Goal: Task Accomplishment & Management: Use online tool/utility

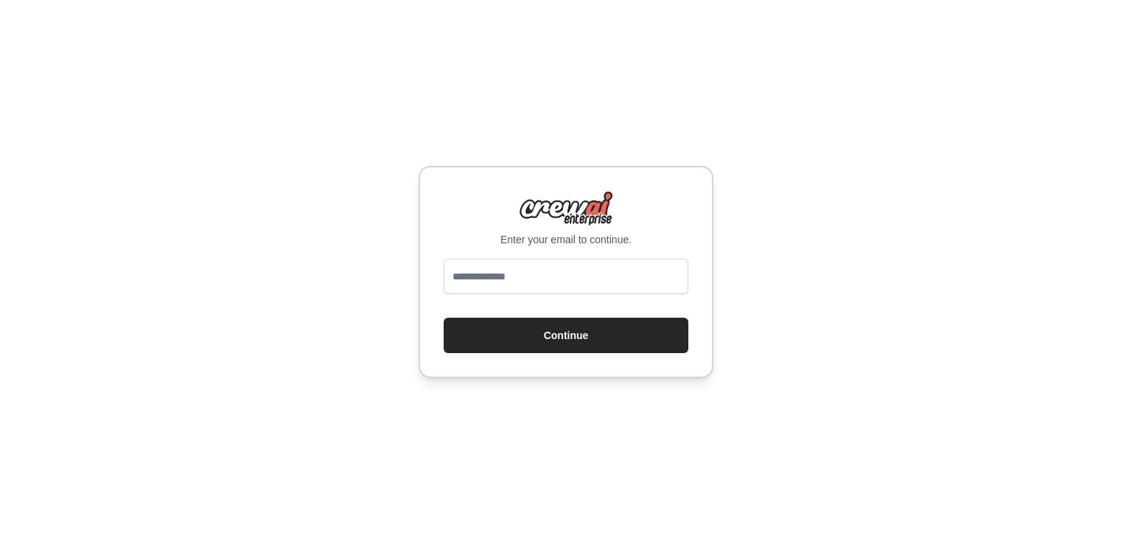
type input "**********"
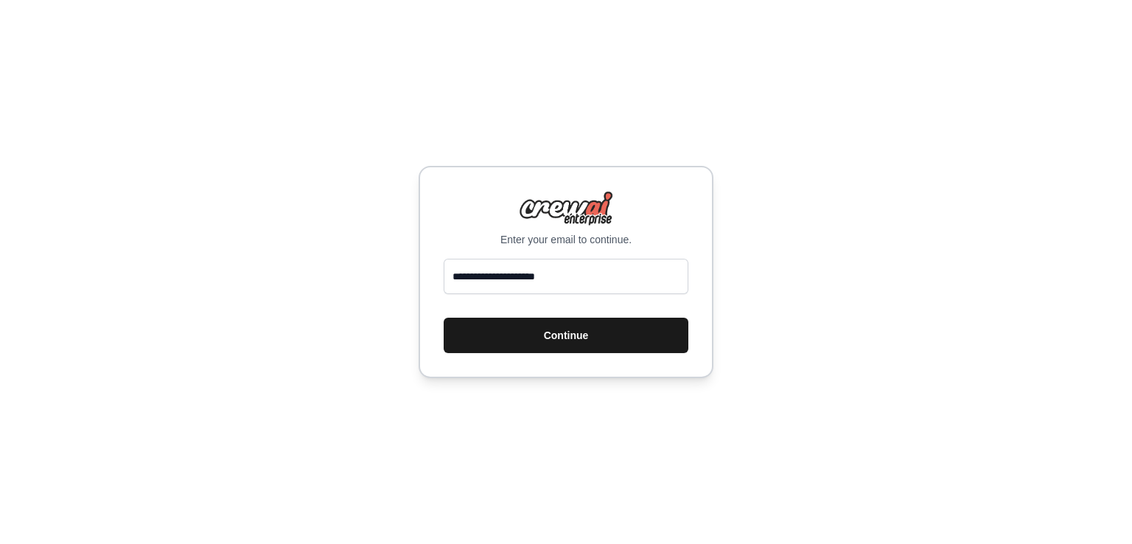
click at [577, 333] on button "Continue" at bounding box center [566, 335] width 245 height 35
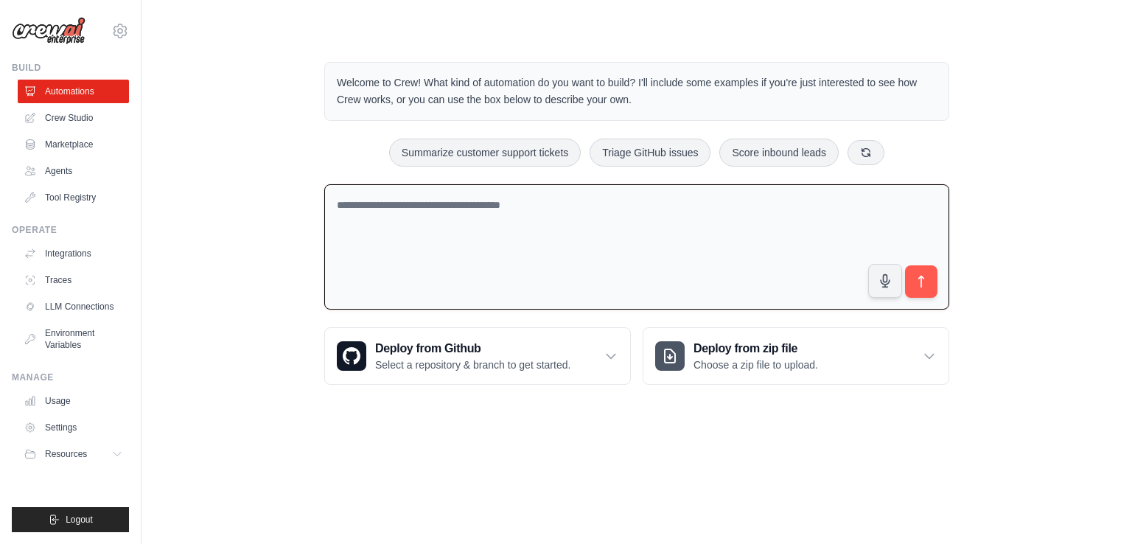
click at [683, 245] on textarea at bounding box center [636, 247] width 625 height 126
type textarea "**********"
drag, startPoint x: 640, startPoint y: 217, endPoint x: 168, endPoint y: 293, distance: 477.8
click at [168, 293] on div "**********" at bounding box center [636, 223] width 943 height 370
click at [501, 502] on body "mina.dev2345@gmail.com Settings Build Automations Crew Studio" at bounding box center [566, 272] width 1132 height 544
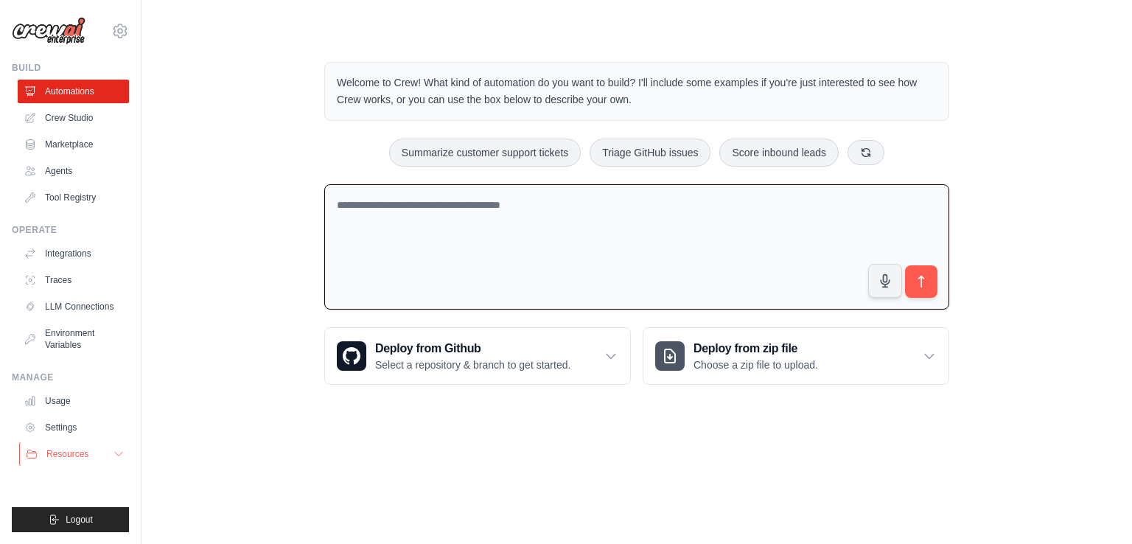
click at [96, 459] on button "Resources" at bounding box center [74, 454] width 111 height 24
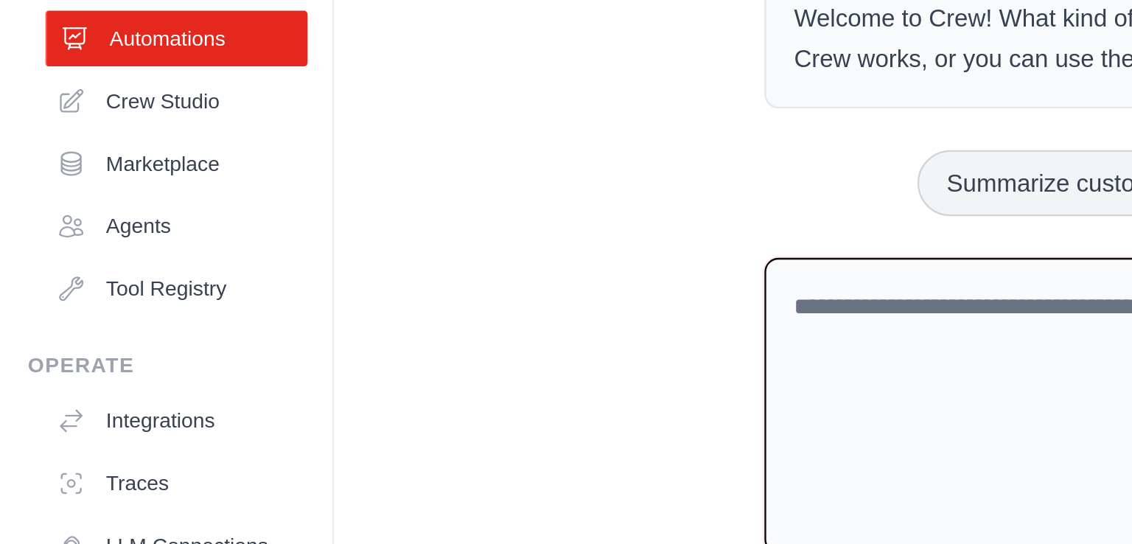
click at [60, 90] on link "Automations" at bounding box center [74, 92] width 111 height 24
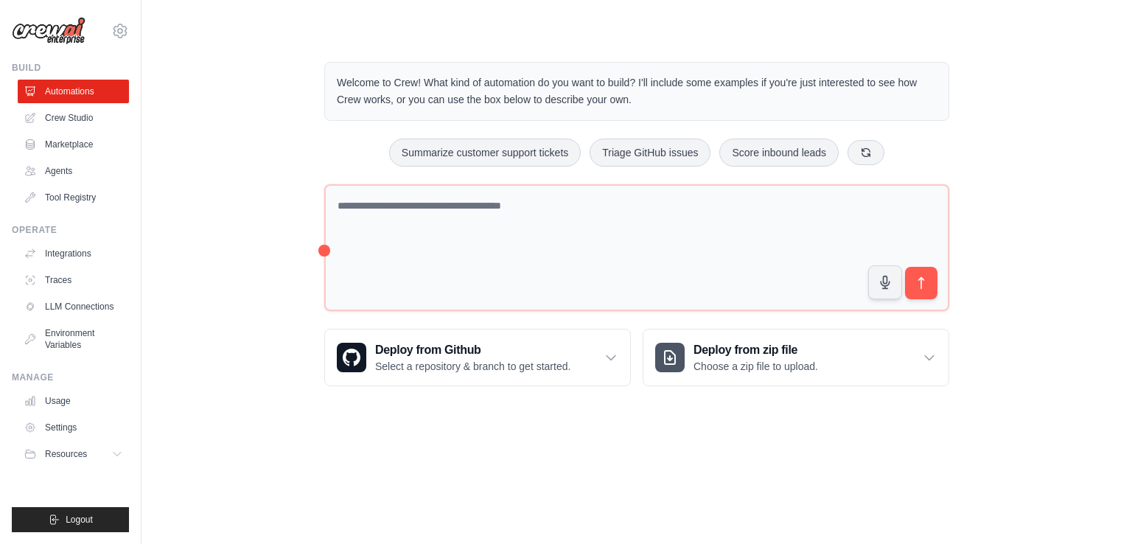
click at [240, 284] on div "Welcome to Crew! What kind of automation do you want to build? I'll include som…" at bounding box center [636, 223] width 943 height 371
click at [94, 83] on link "Automations" at bounding box center [74, 92] width 111 height 24
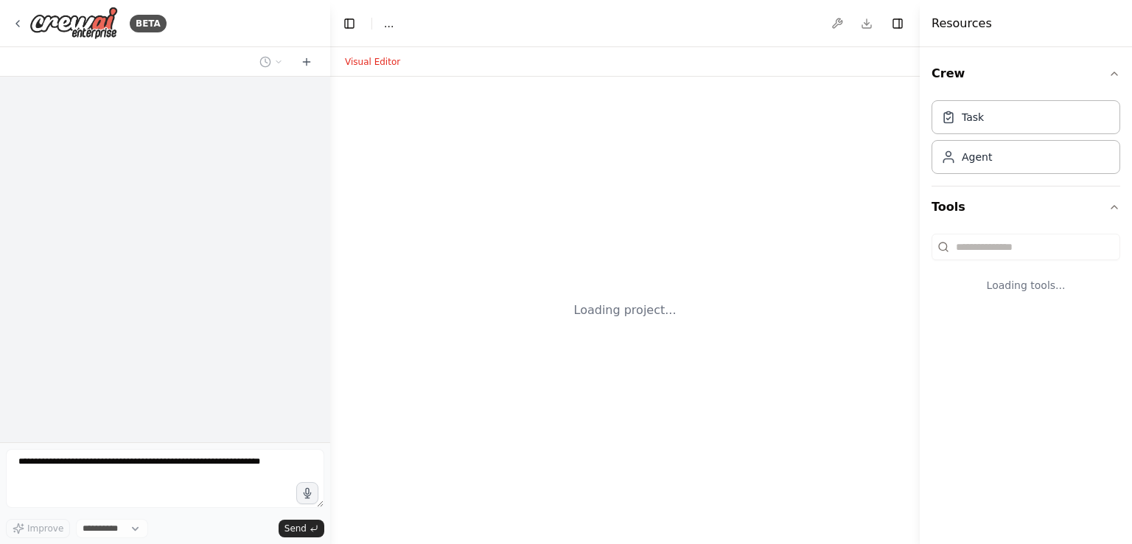
select select "****"
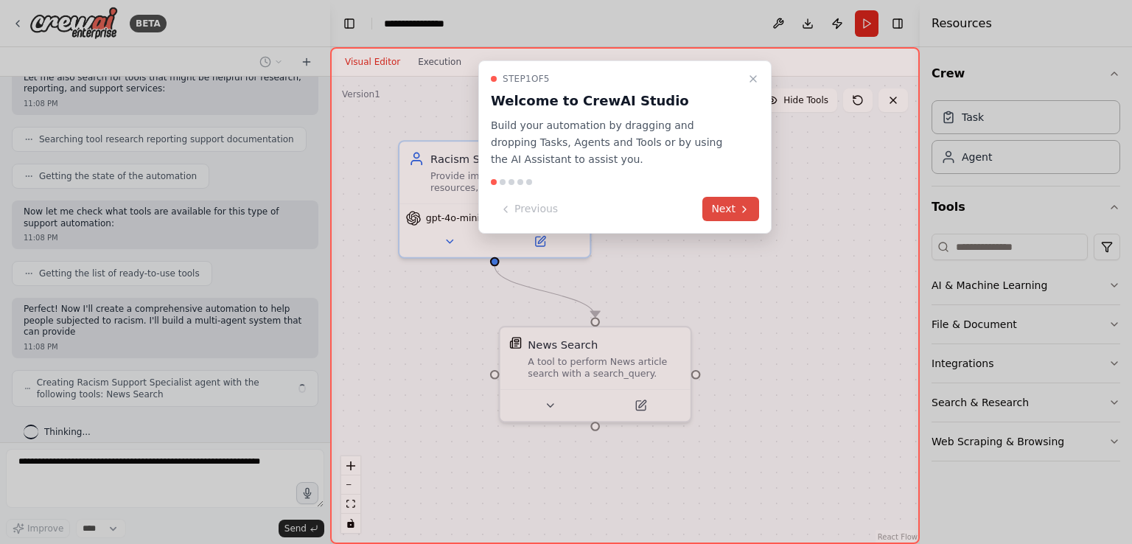
scroll to position [342, 0]
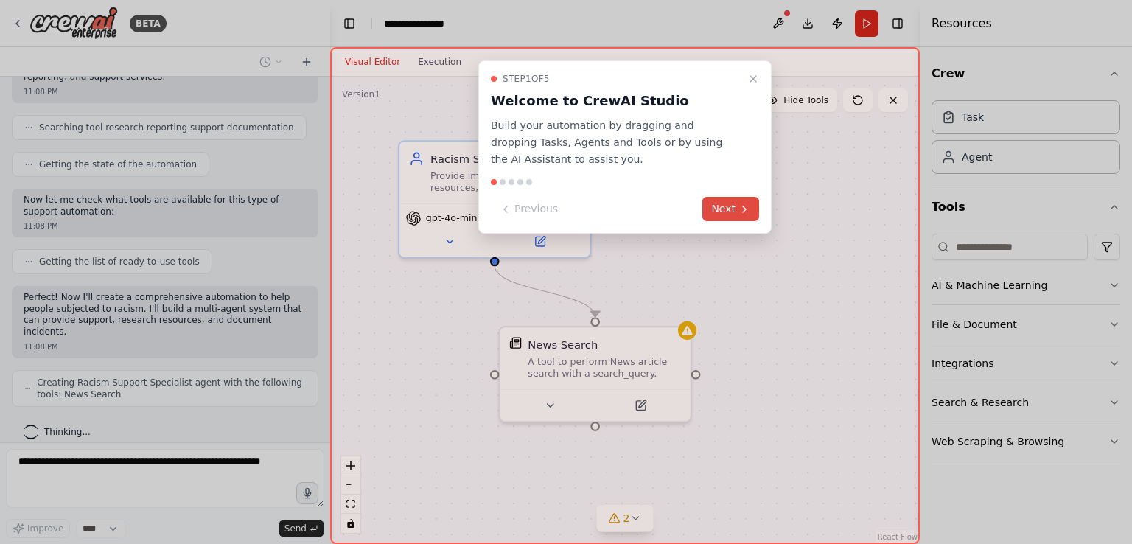
click at [723, 206] on button "Next" at bounding box center [730, 209] width 57 height 24
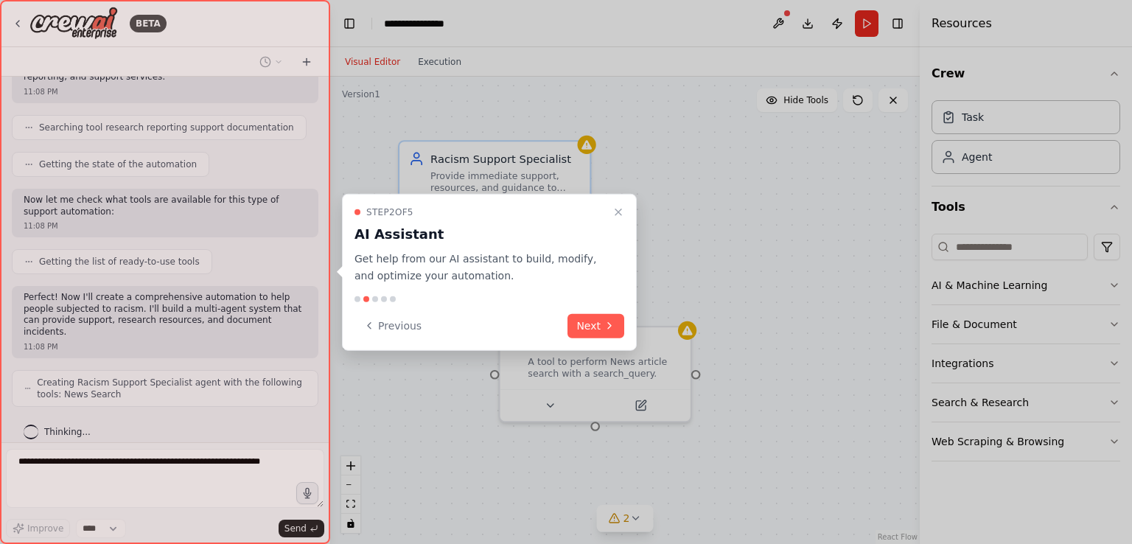
scroll to position [390, 0]
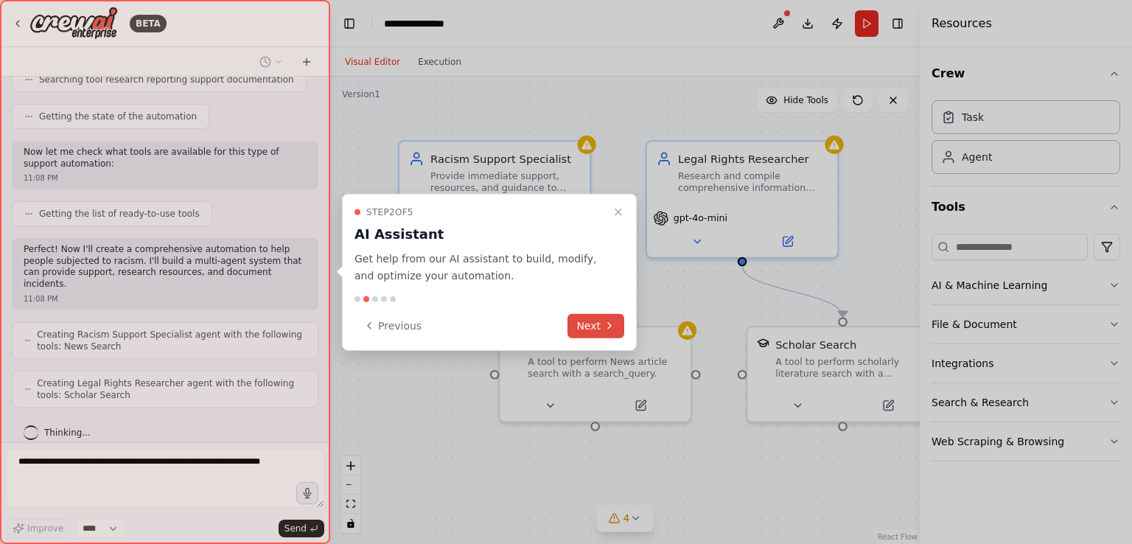
click at [585, 327] on button "Next" at bounding box center [596, 325] width 57 height 24
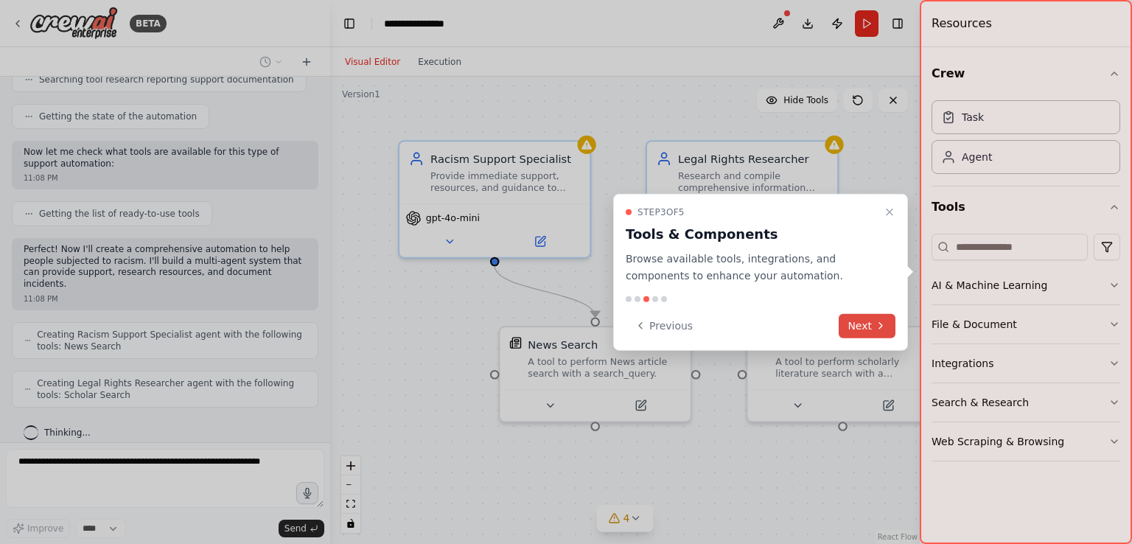
click at [853, 328] on button "Next" at bounding box center [867, 325] width 57 height 24
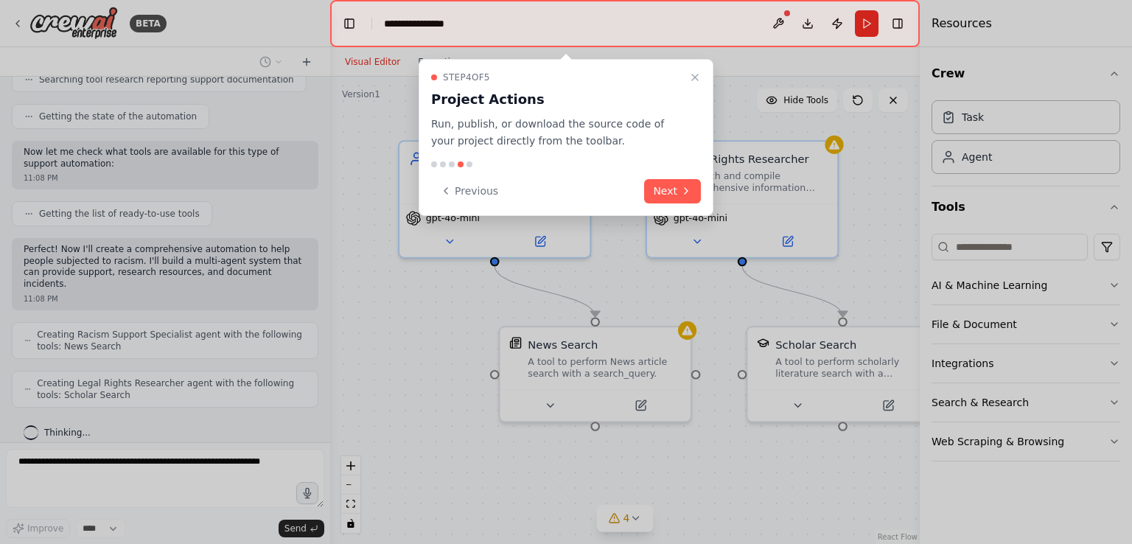
click at [853, 328] on div at bounding box center [566, 272] width 1132 height 544
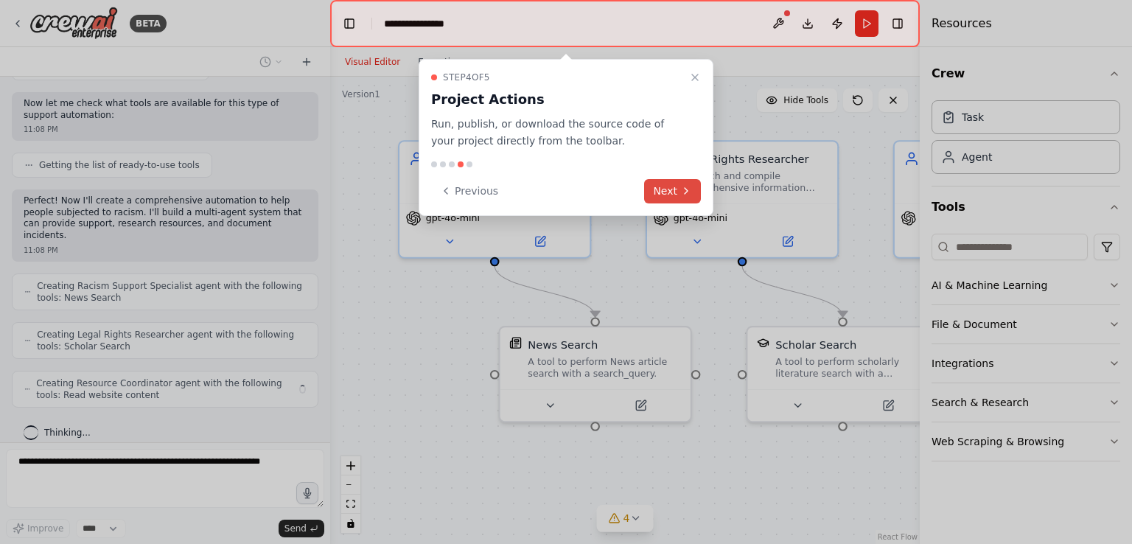
click at [685, 193] on icon at bounding box center [686, 191] width 3 height 6
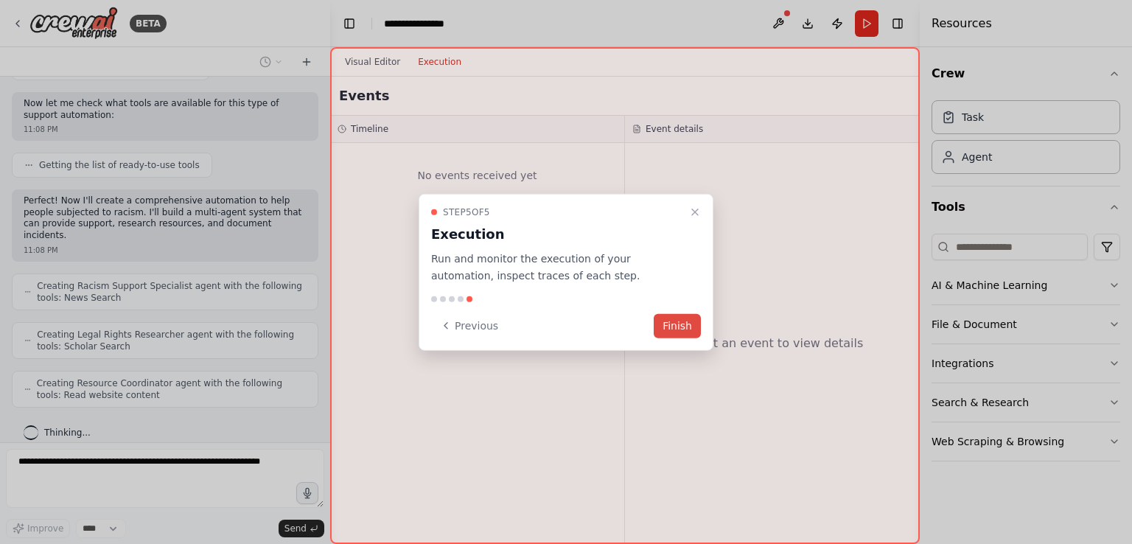
click at [680, 321] on button "Finish" at bounding box center [677, 325] width 47 height 24
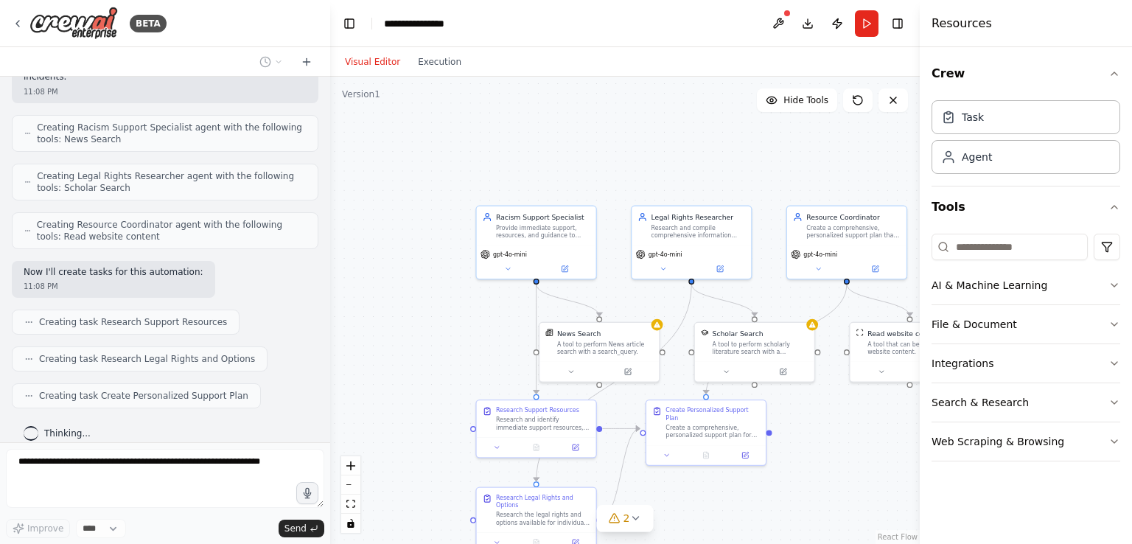
scroll to position [683, 0]
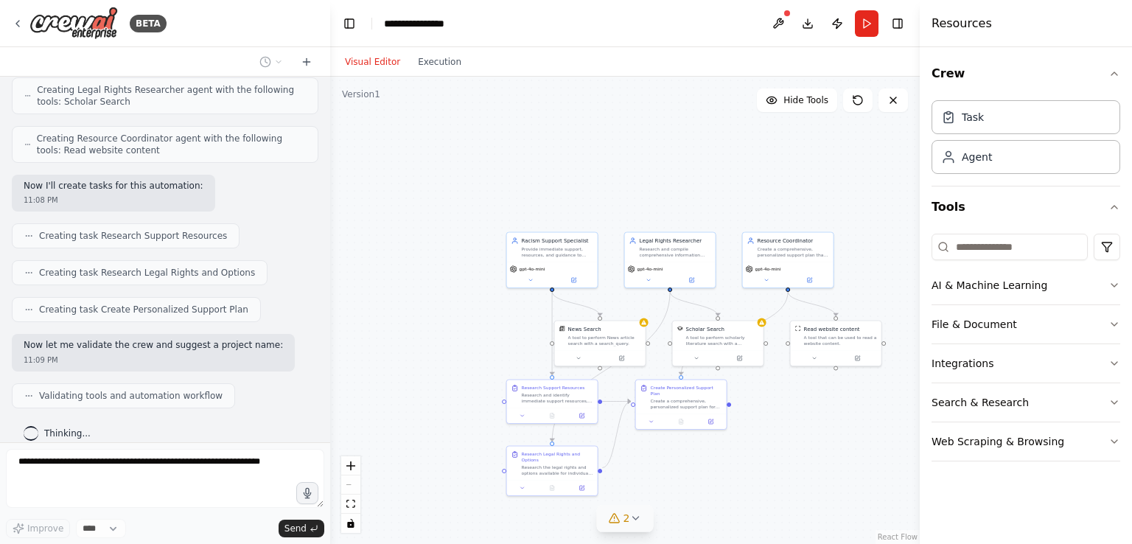
click at [637, 523] on icon at bounding box center [635, 518] width 12 height 12
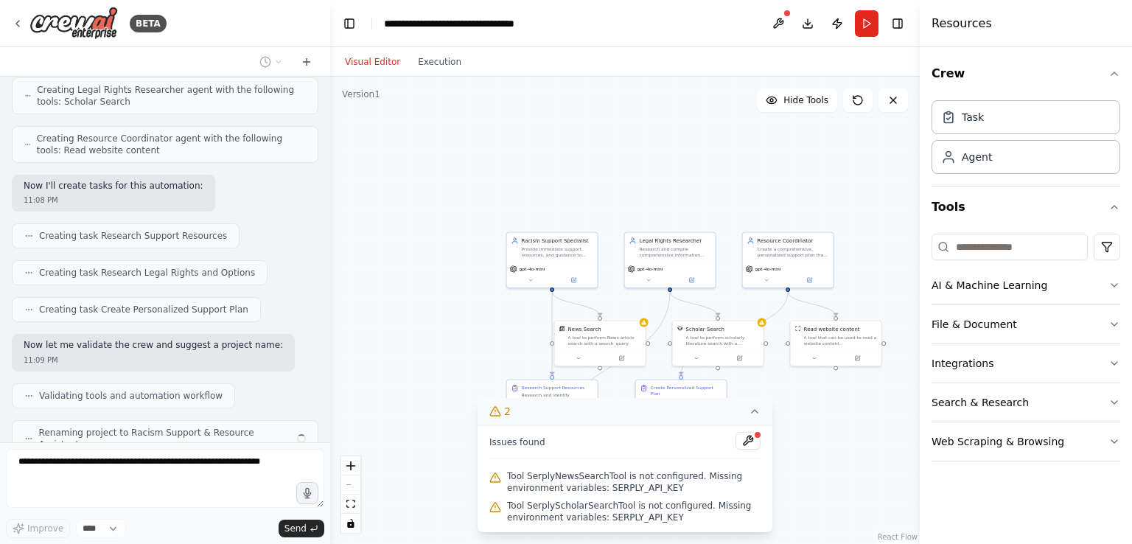
scroll to position [719, 0]
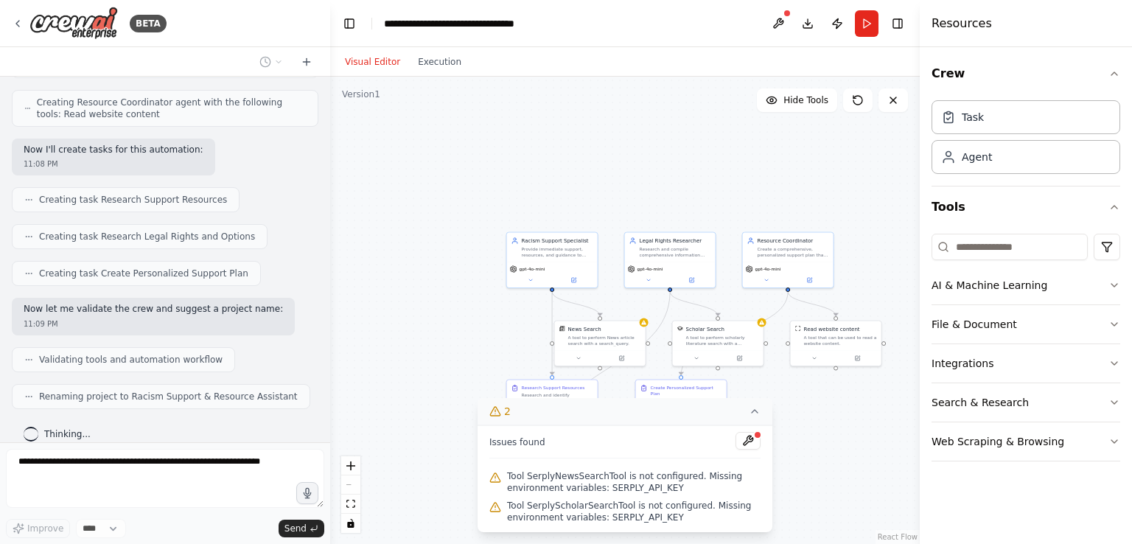
click at [810, 486] on div ".deletable-edge-delete-btn { width: 20px; height: 20px; border: 0px solid #ffff…" at bounding box center [625, 310] width 590 height 467
click at [705, 313] on div ".deletable-edge-delete-btn { width: 20px; height: 20px; border: 0px solid #ffff…" at bounding box center [625, 310] width 590 height 467
click at [825, 408] on div ".deletable-edge-delete-btn { width: 20px; height: 20px; border: 0px solid #ffff…" at bounding box center [625, 310] width 590 height 467
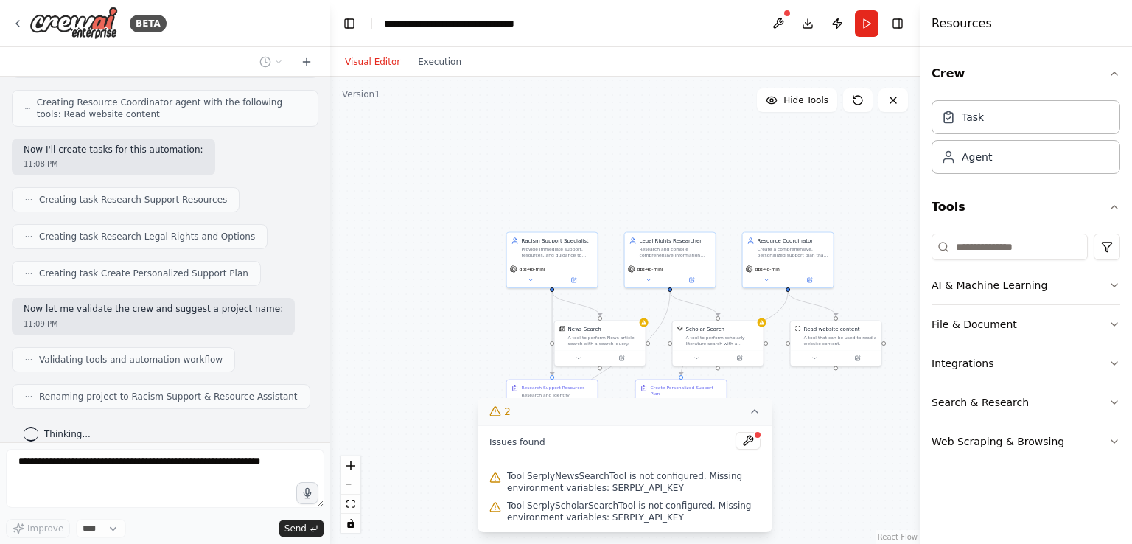
click at [825, 408] on div ".deletable-edge-delete-btn { width: 20px; height: 20px; border: 0px solid #ffff…" at bounding box center [625, 310] width 590 height 467
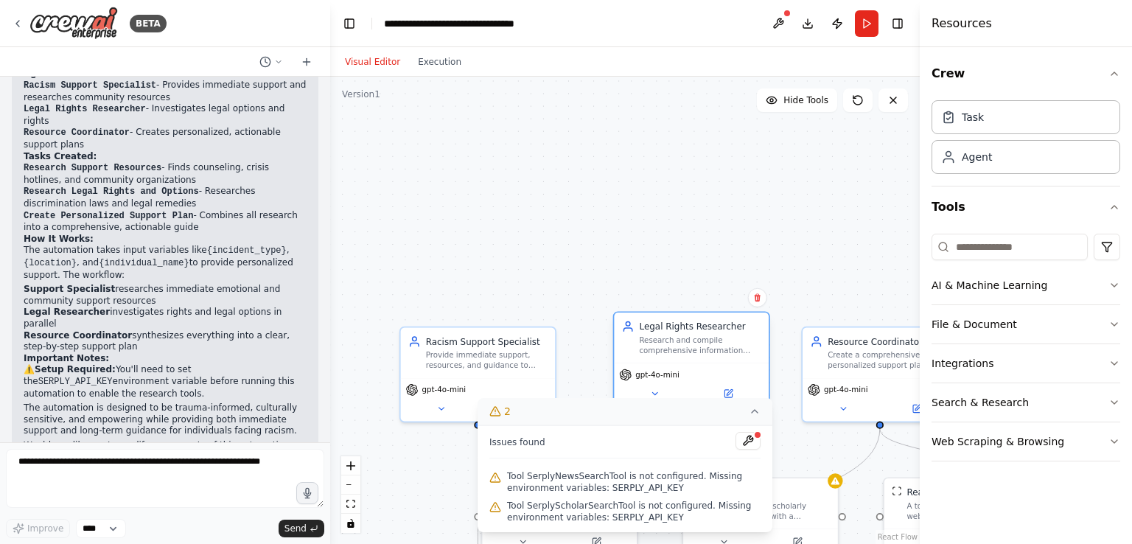
drag, startPoint x: 657, startPoint y: 233, endPoint x: 671, endPoint y: 313, distance: 80.8
click at [671, 313] on div "Legal Rights Researcher Research and compile comprehensive information about le…" at bounding box center [691, 338] width 155 height 50
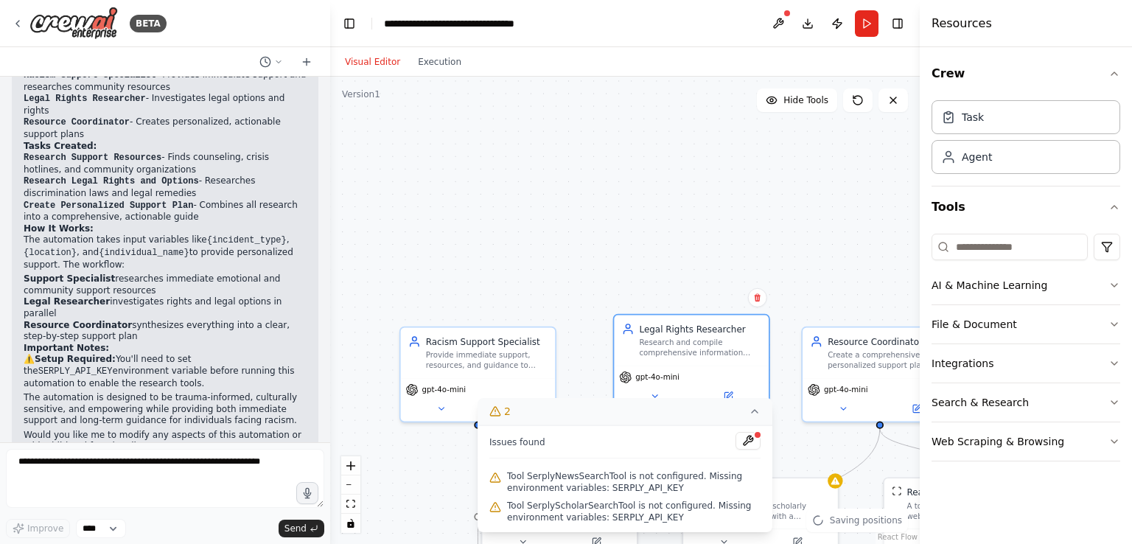
scroll to position [1126, 0]
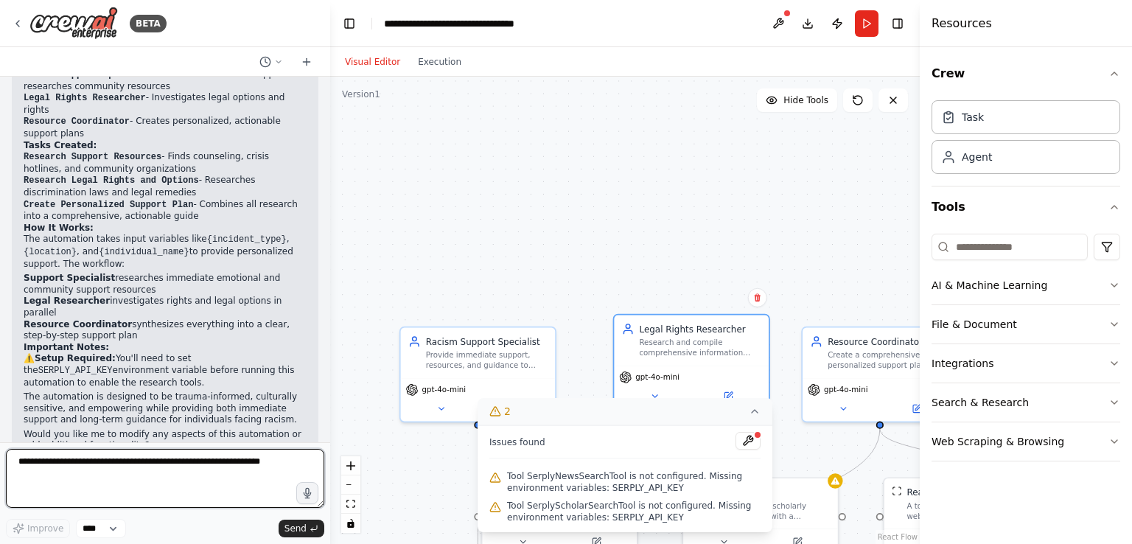
click at [161, 467] on textarea at bounding box center [165, 478] width 318 height 59
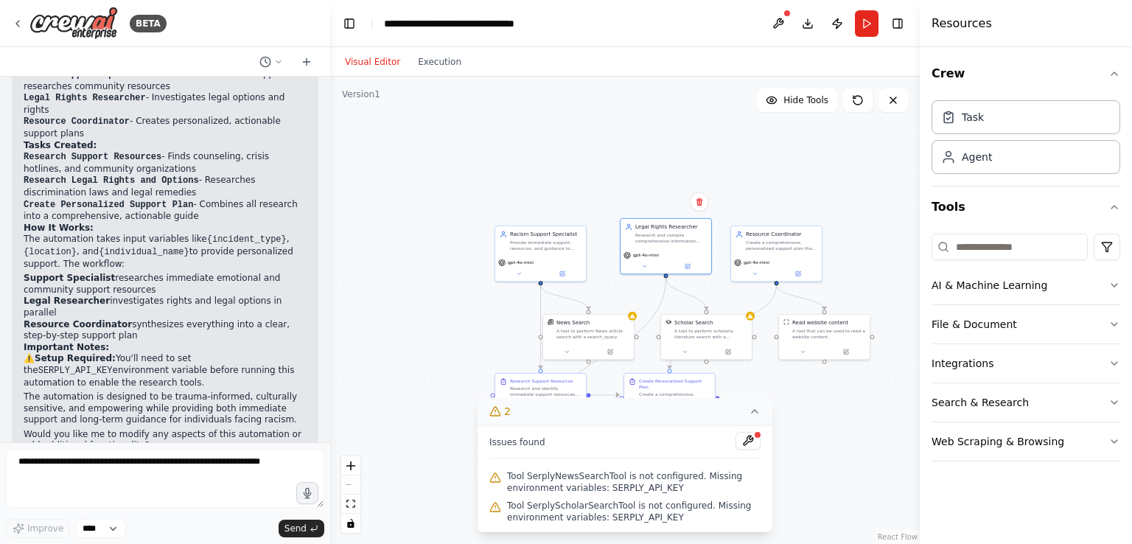
drag, startPoint x: 548, startPoint y: 279, endPoint x: 531, endPoint y: 209, distance: 72.8
click at [531, 209] on div ".deletable-edge-delete-btn { width: 20px; height: 20px; border: 0px solid #ffff…" at bounding box center [625, 310] width 590 height 467
click at [867, 26] on button "Run" at bounding box center [867, 23] width 24 height 27
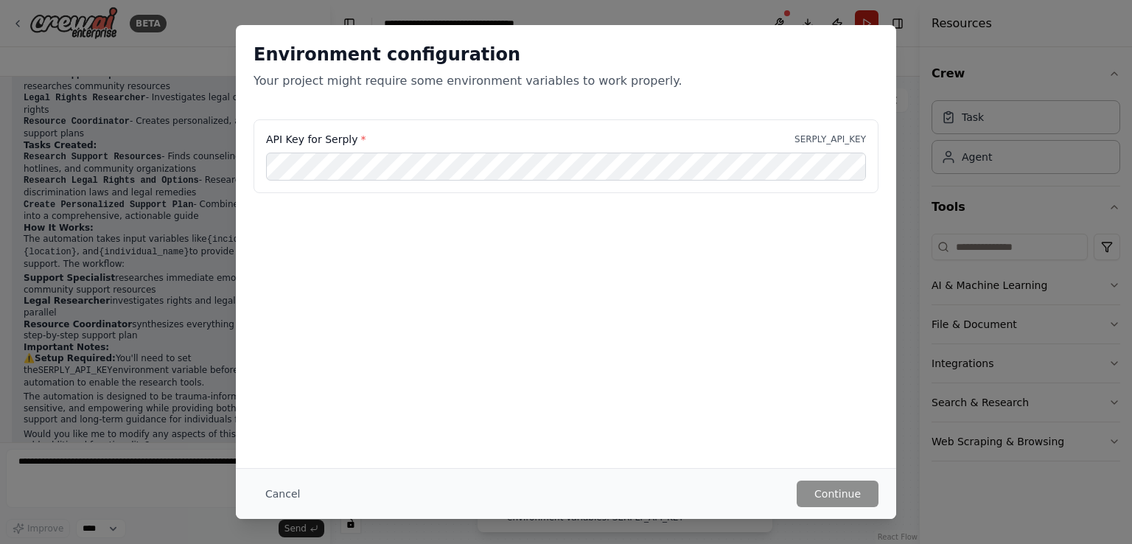
click at [867, 26] on div "Environment configuration Your project might require some environment variables…" at bounding box center [566, 72] width 660 height 94
click at [924, 82] on div "Environment configuration Your project might require some environment variables…" at bounding box center [566, 272] width 1132 height 544
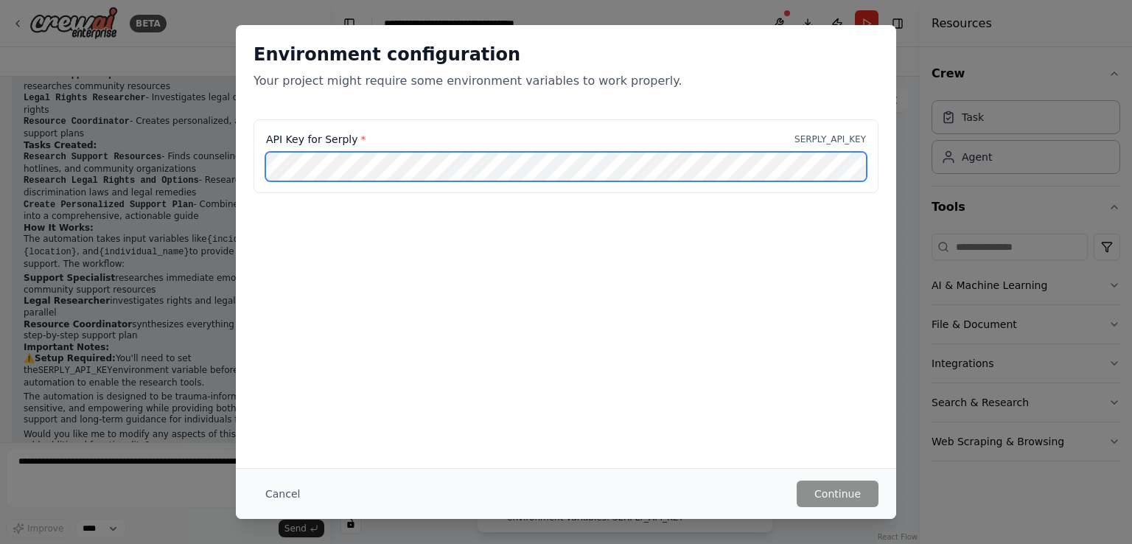
click at [352, 133] on div "API Key for Serply * SERPLY_API_KEY" at bounding box center [566, 156] width 625 height 74
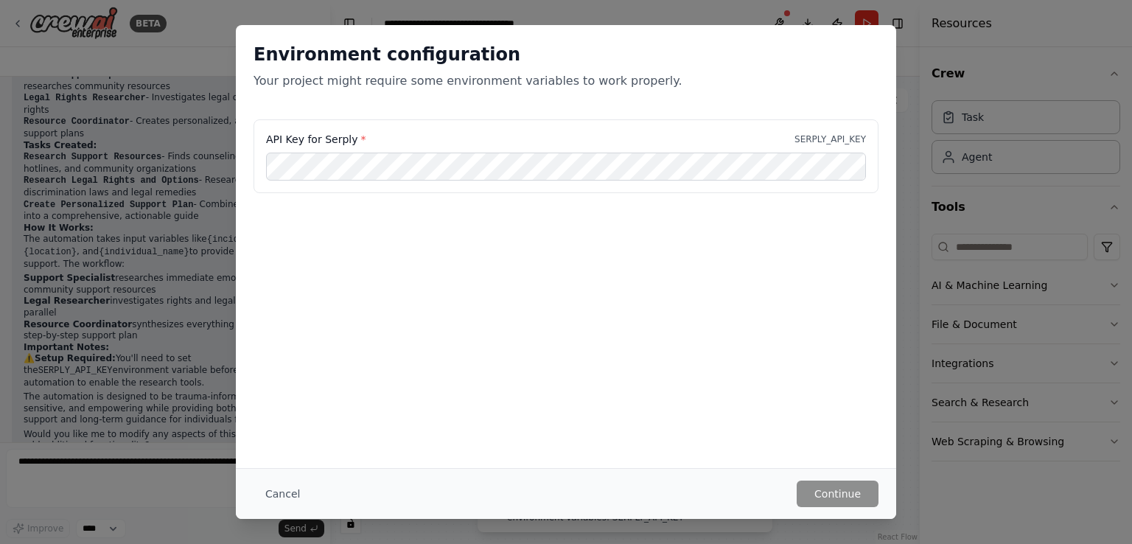
click at [1006, 142] on div "Environment configuration Your project might require some environment variables…" at bounding box center [566, 272] width 1132 height 544
click at [273, 503] on button "Cancel" at bounding box center [283, 494] width 58 height 27
